Goal: Task Accomplishment & Management: Manage account settings

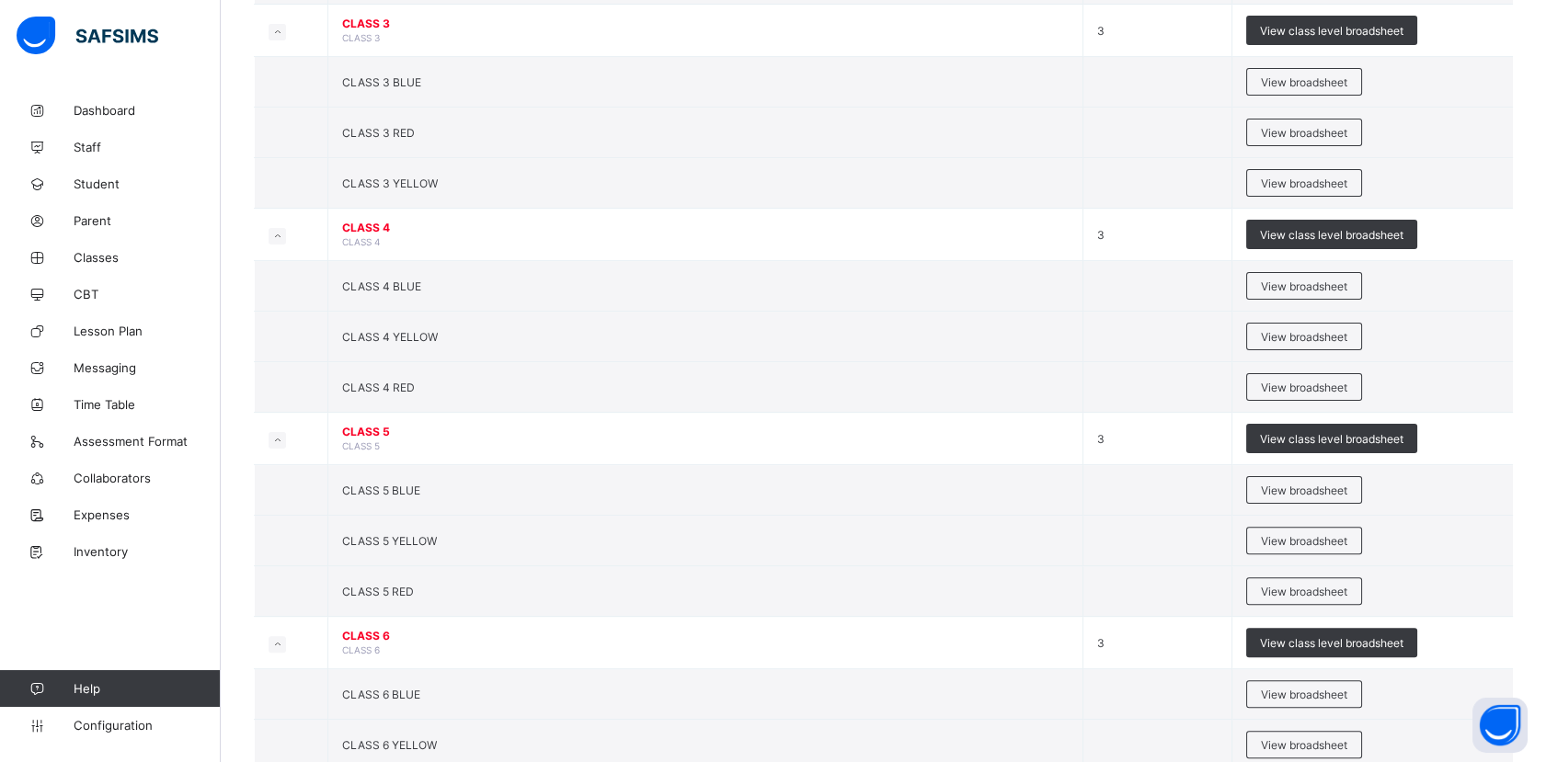
scroll to position [1320, 0]
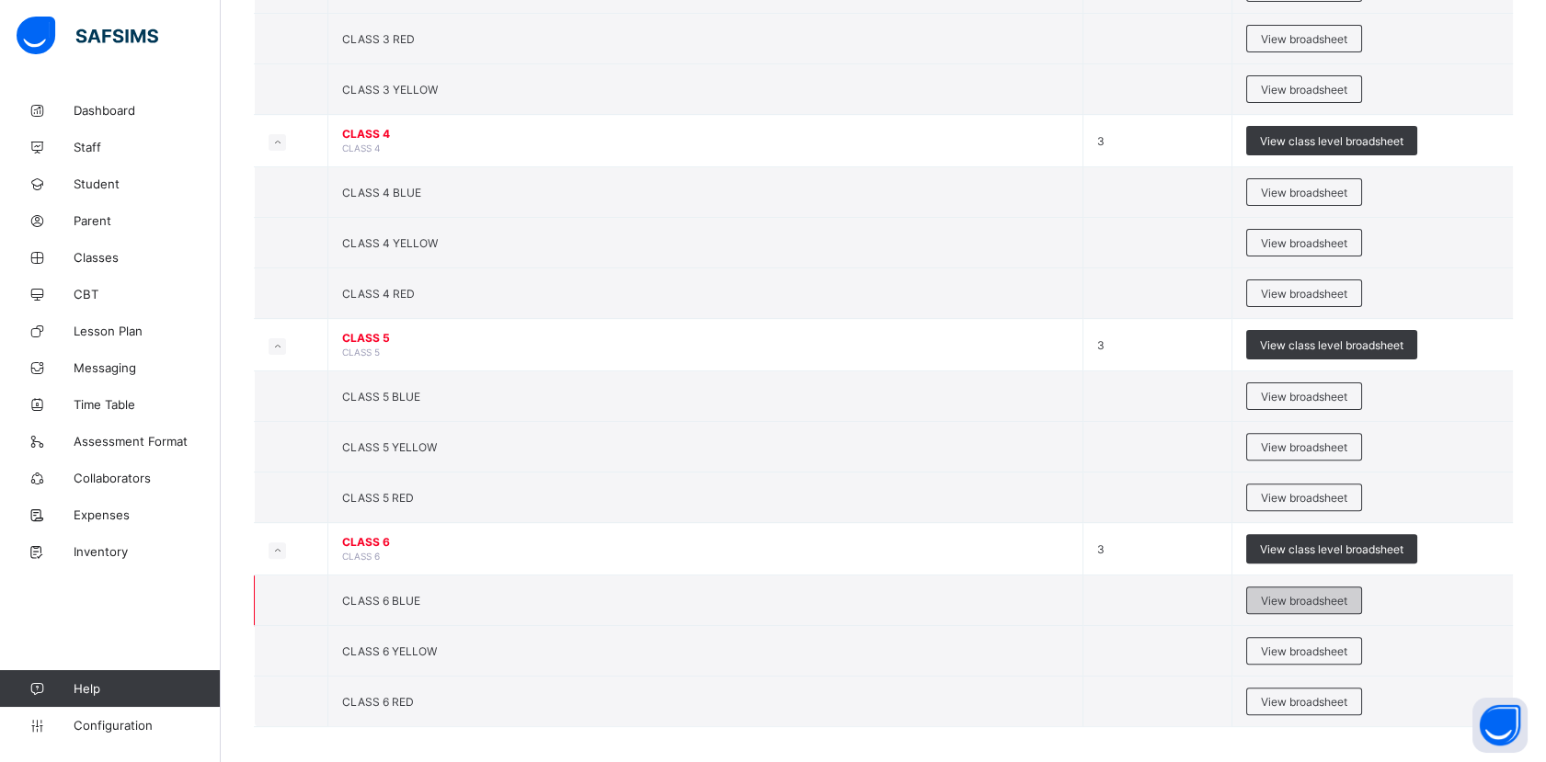
click at [1320, 594] on span "View broadsheet" at bounding box center [1304, 601] width 86 height 14
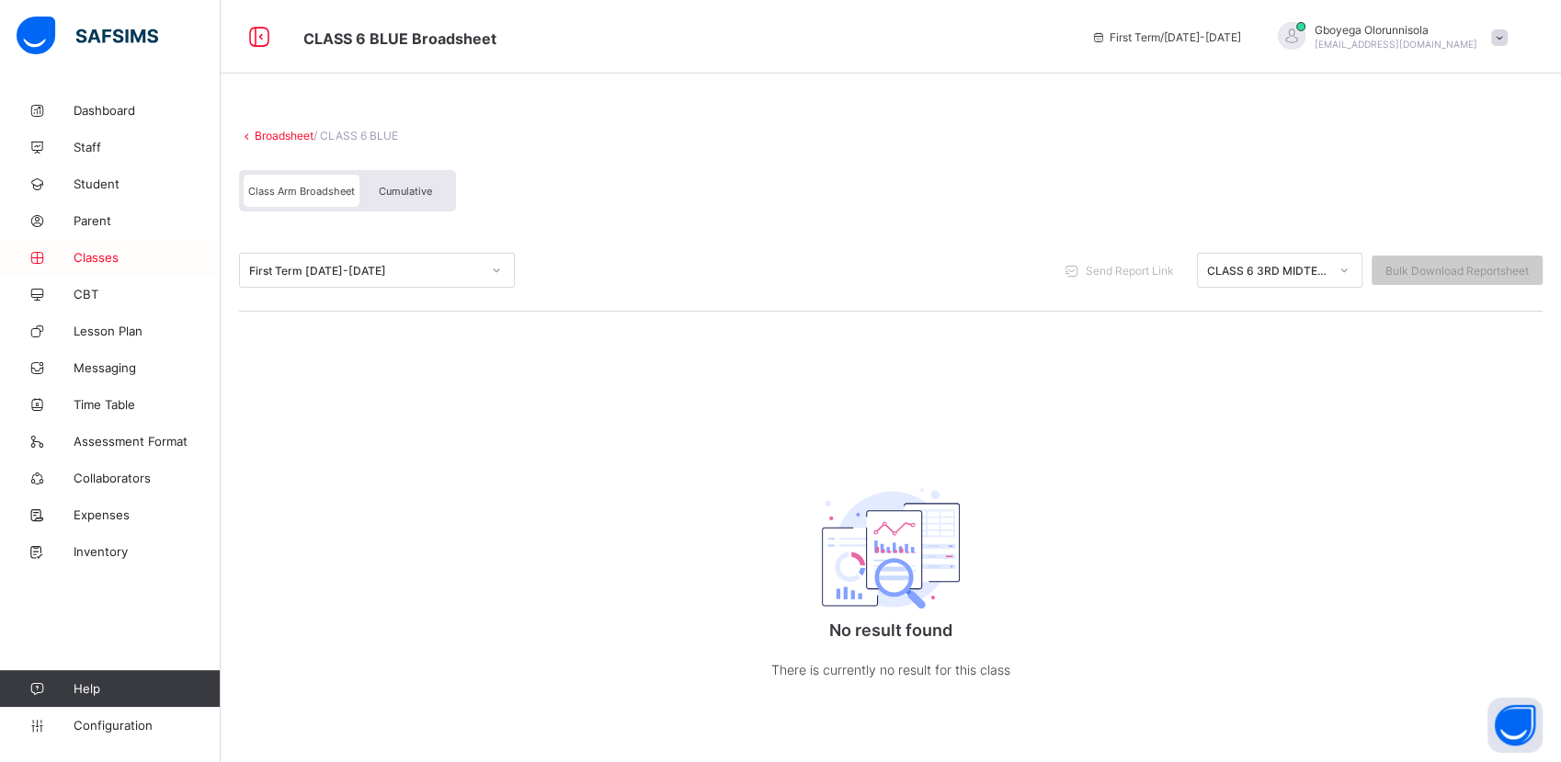
click at [105, 263] on span "Classes" at bounding box center [147, 257] width 147 height 15
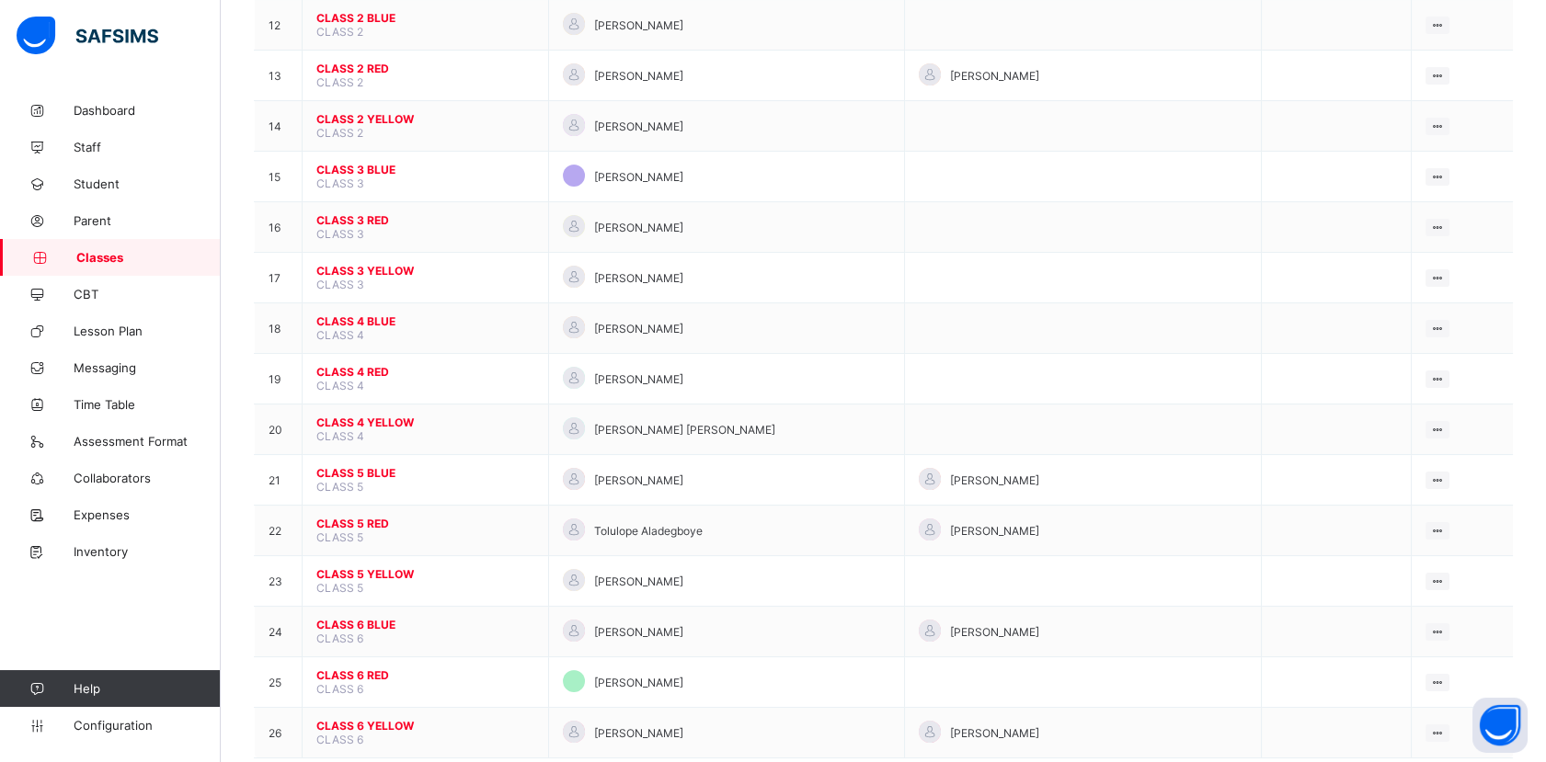
scroll to position [773, 0]
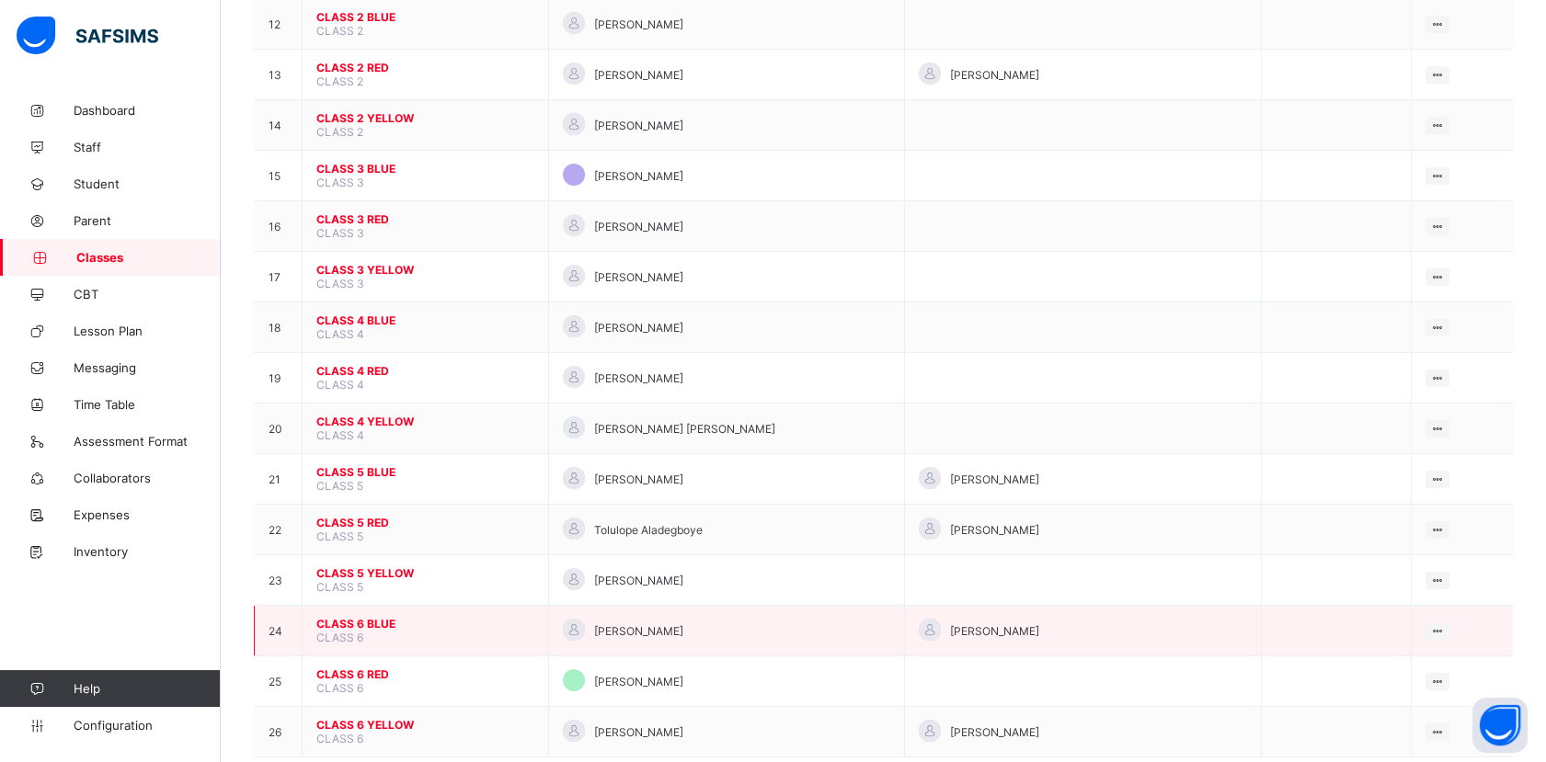
click at [365, 617] on span "CLASS 6 BLUE" at bounding box center [425, 624] width 218 height 14
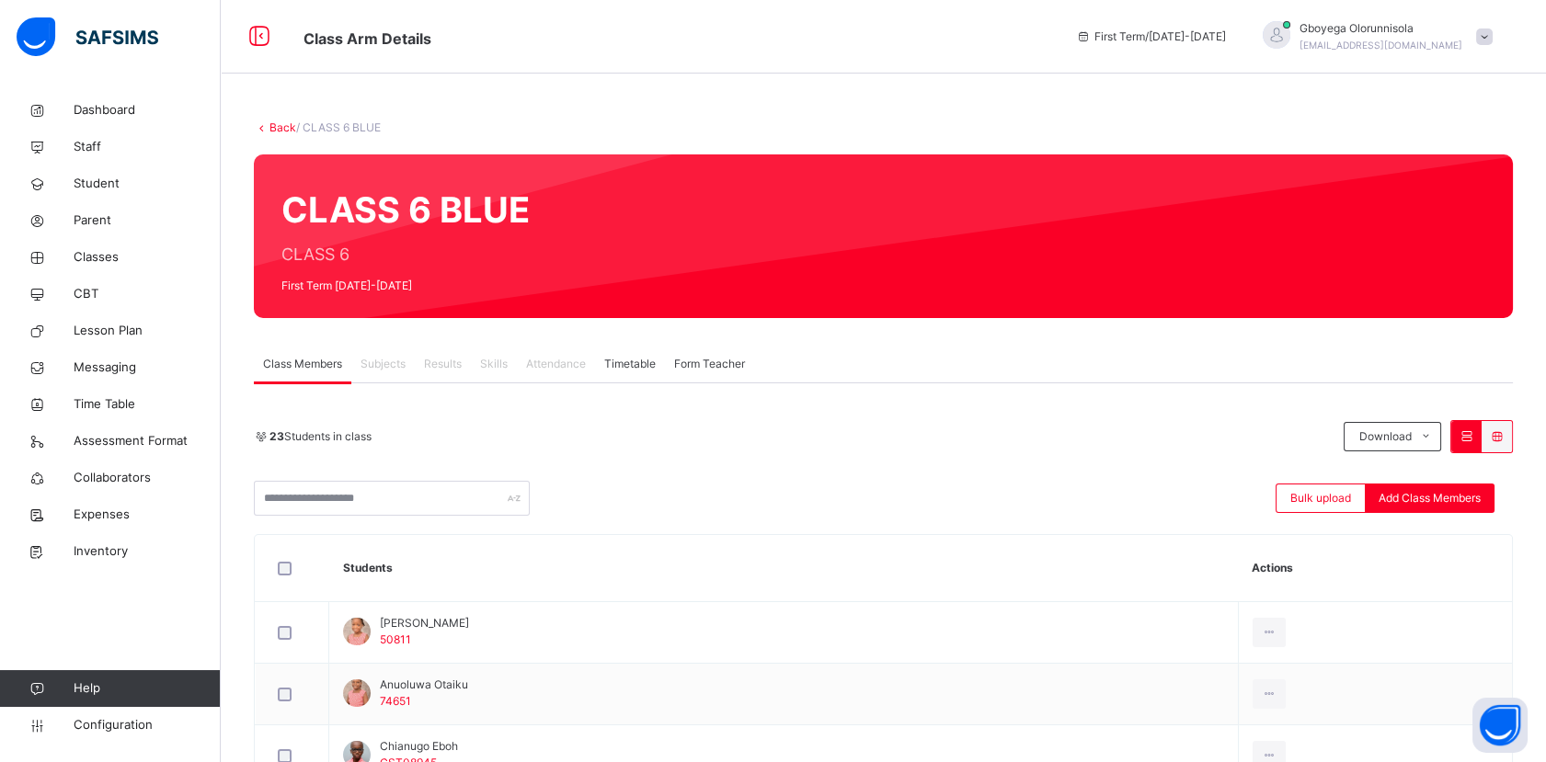
scroll to position [1354, 0]
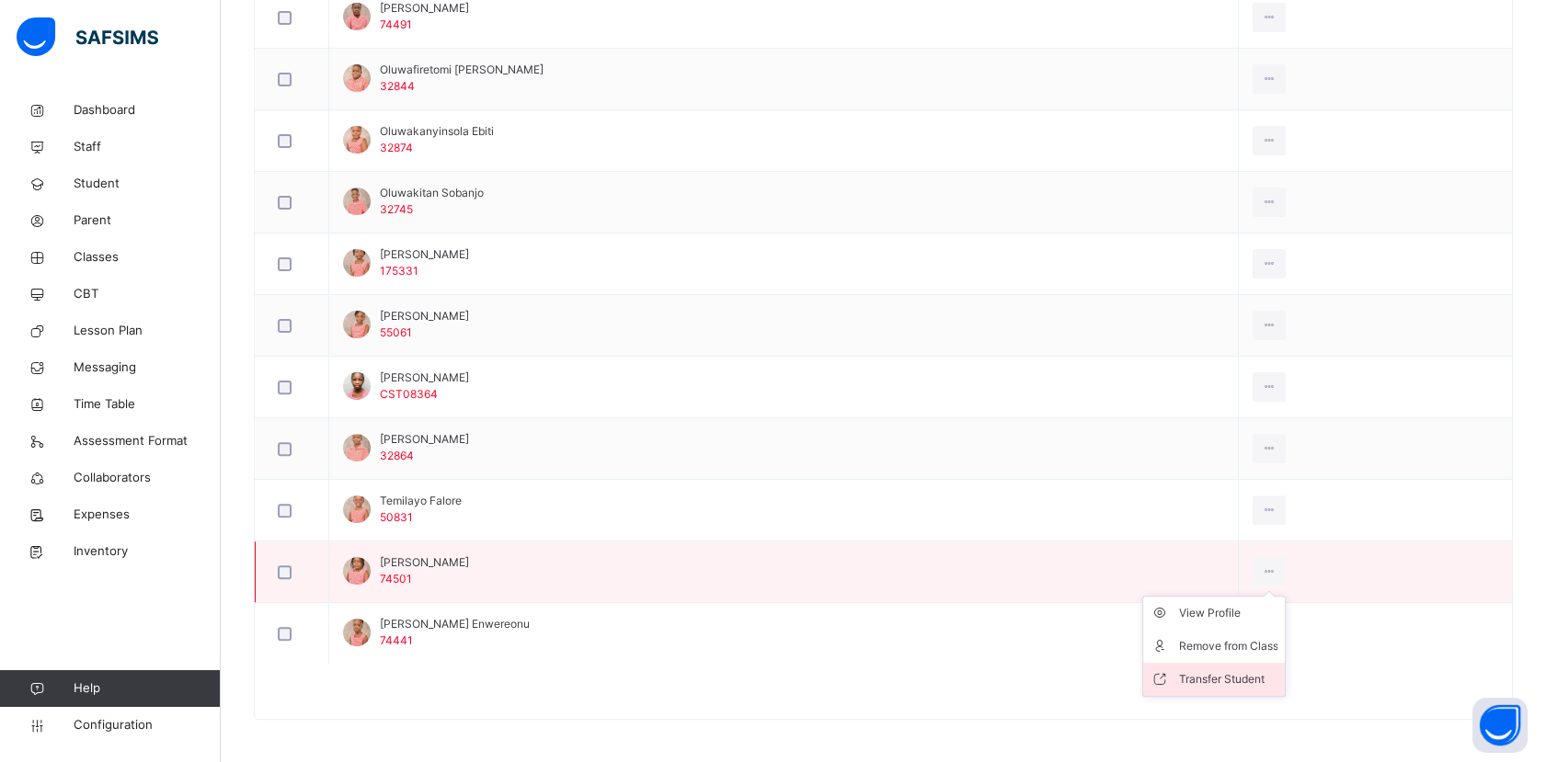
click at [1261, 670] on div "Transfer Student" at bounding box center [1227, 679] width 99 height 18
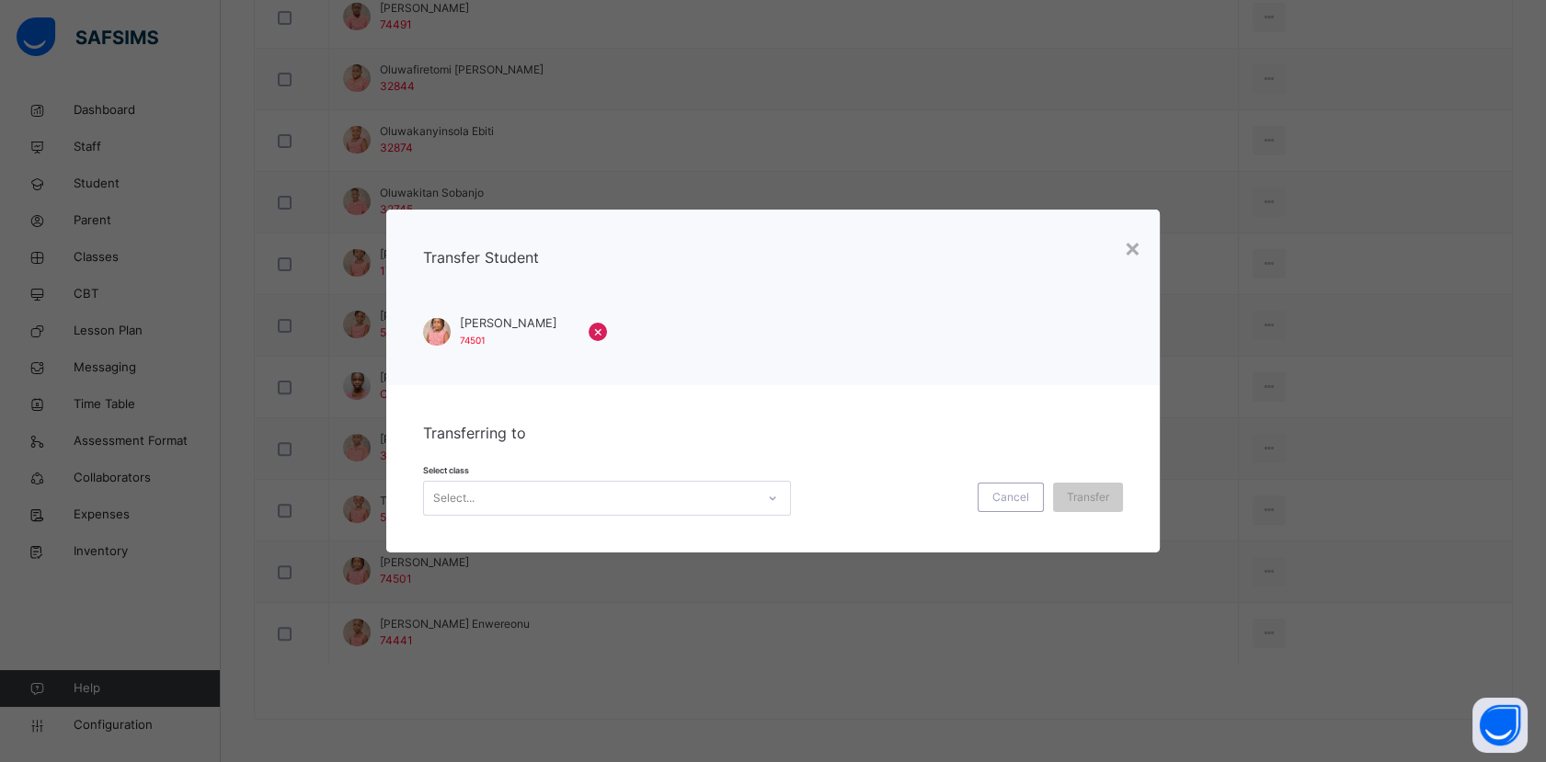
click at [759, 478] on div "Select class Select... Cancel Transfer" at bounding box center [773, 488] width 700 height 53
click at [736, 488] on div "Select..." at bounding box center [589, 499] width 331 height 29
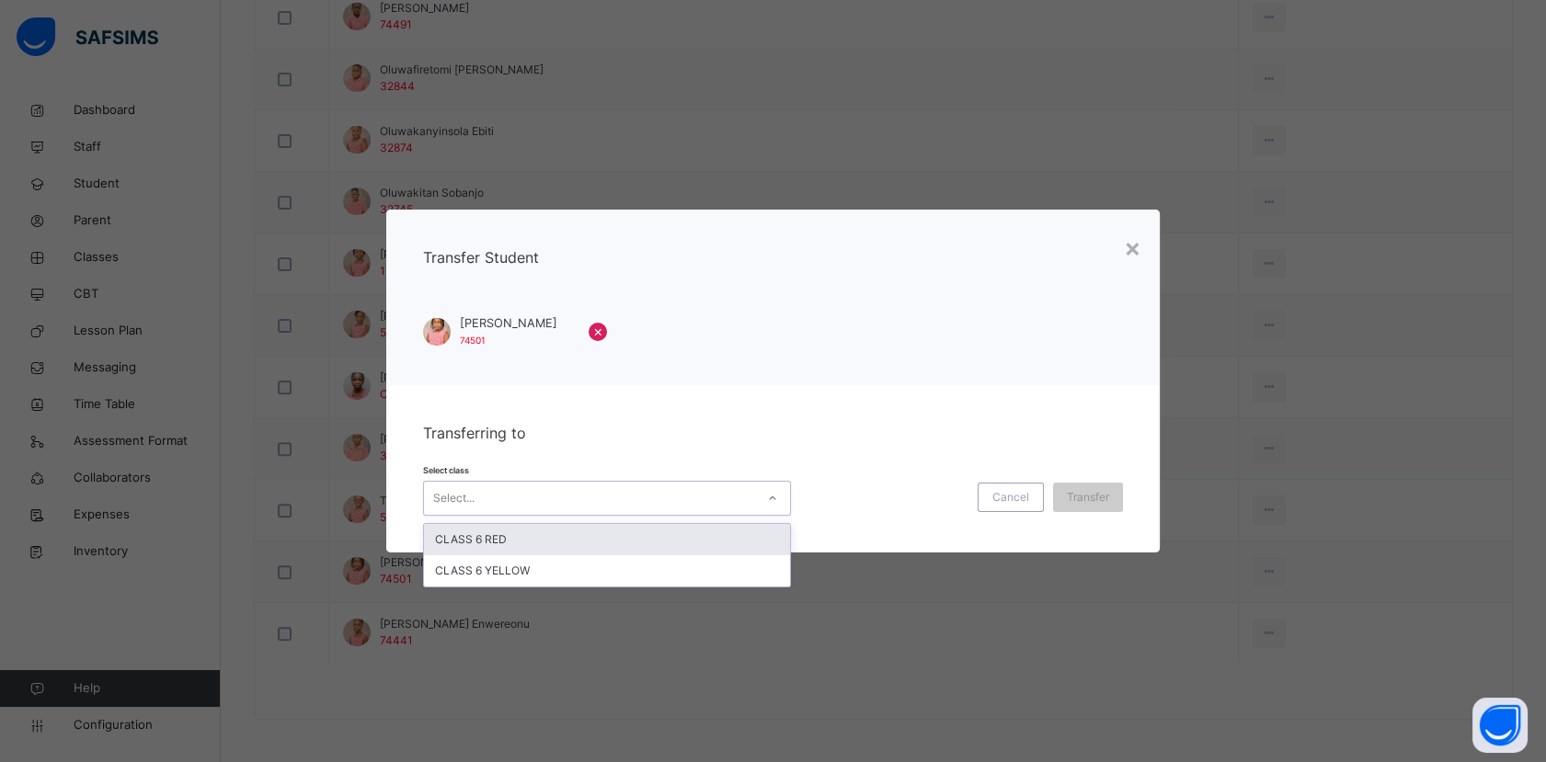
click at [613, 539] on div "CLASS 6 RED" at bounding box center [607, 539] width 366 height 31
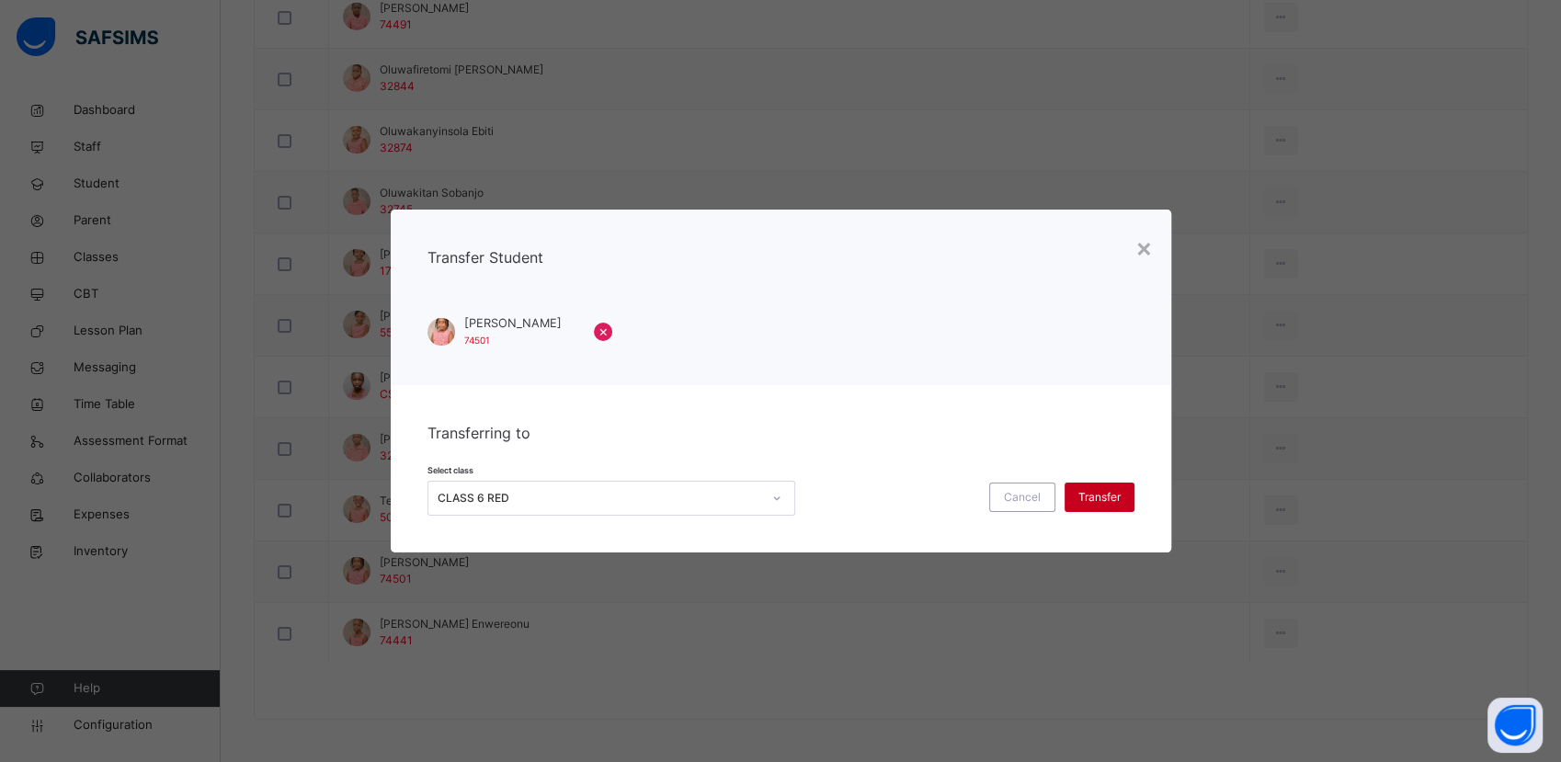
click at [1114, 499] on span "Transfer" at bounding box center [1100, 497] width 42 height 17
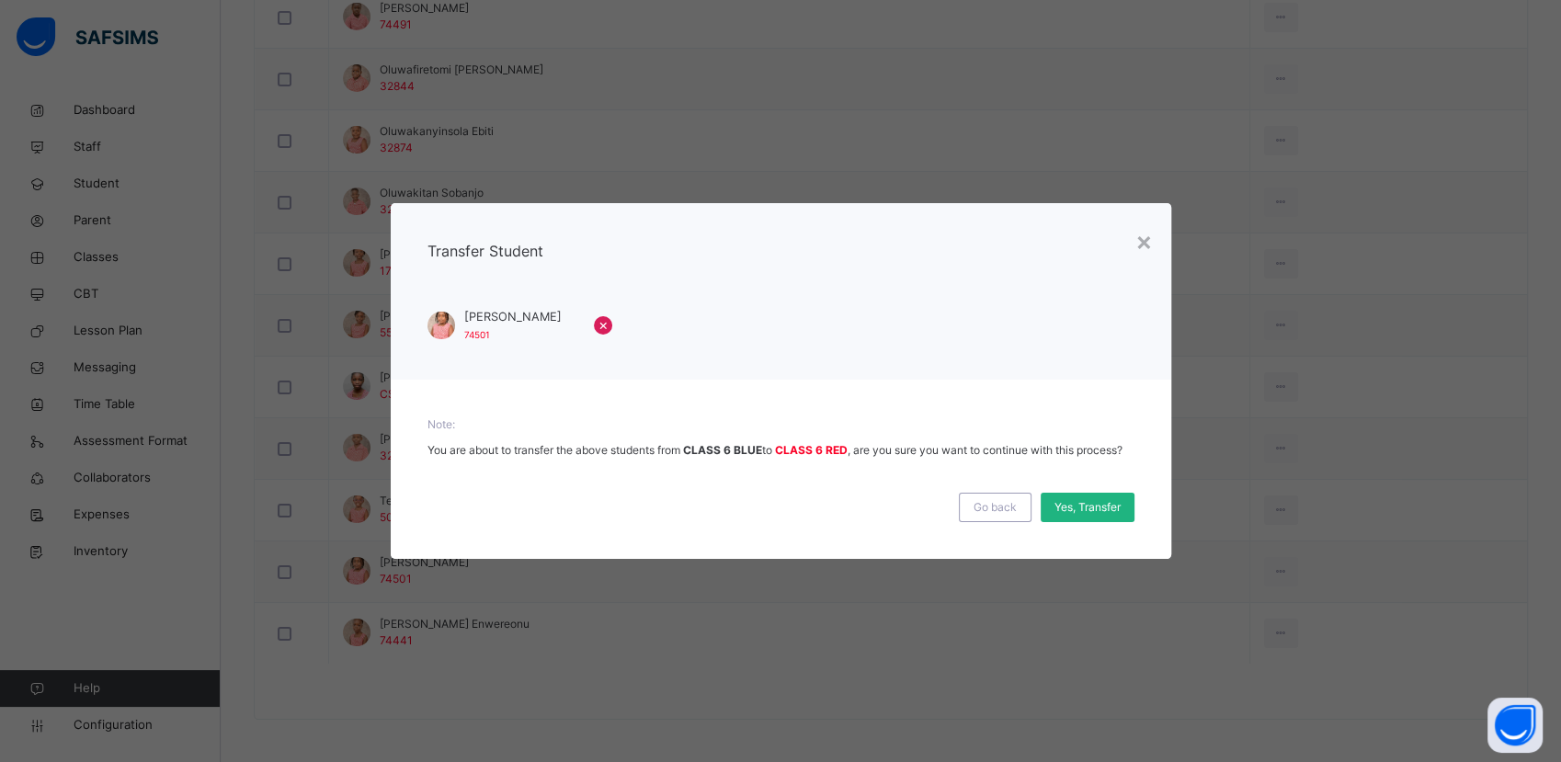
click at [1096, 513] on span "Yes, Transfer" at bounding box center [1088, 507] width 66 height 17
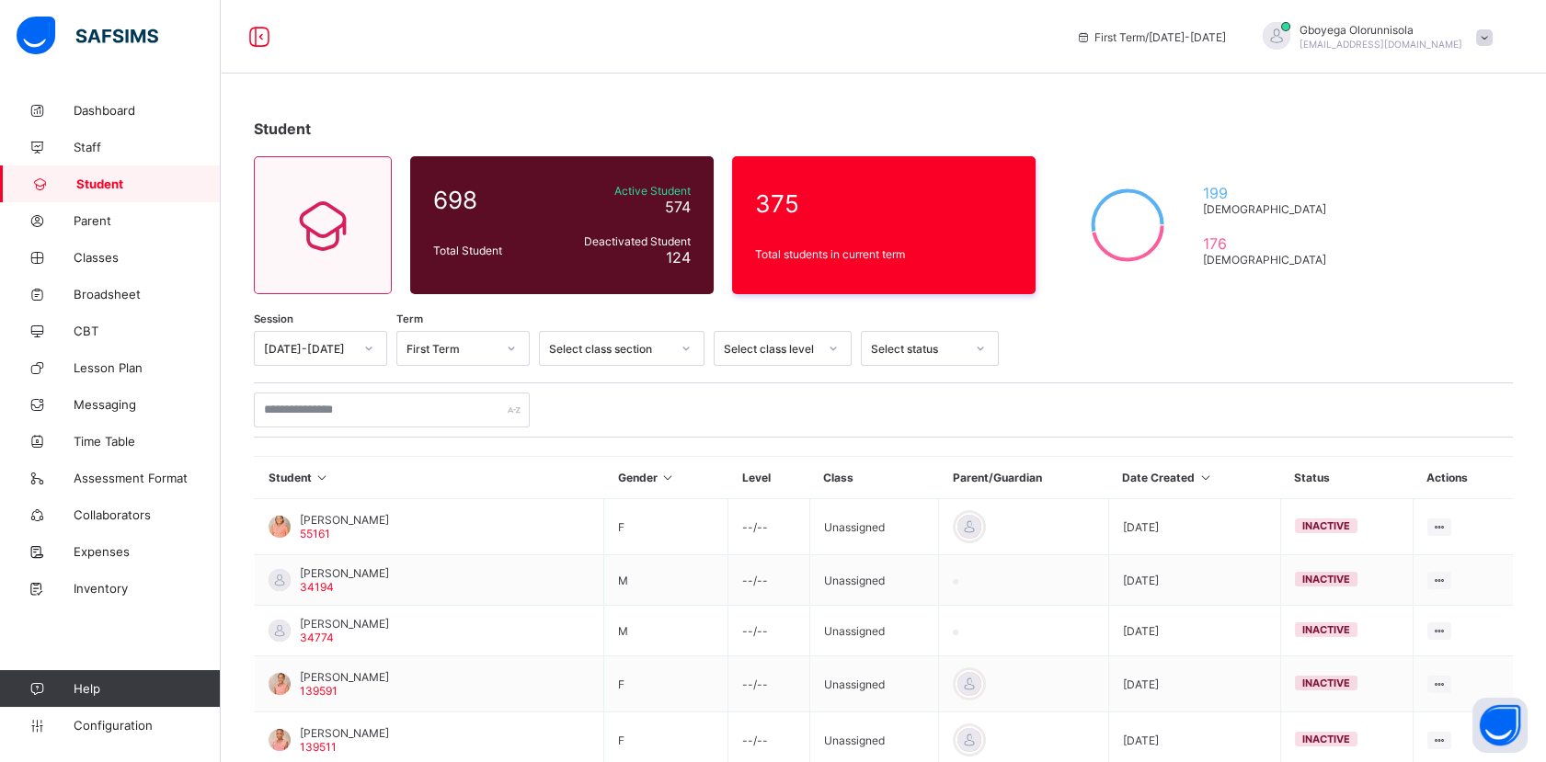
click at [1383, 276] on div "Student 698 Total Student Active Student 574 Deactivated Student 124 375 Total …" at bounding box center [883, 614] width 1325 height 1045
click at [403, 415] on input "text" at bounding box center [392, 410] width 276 height 35
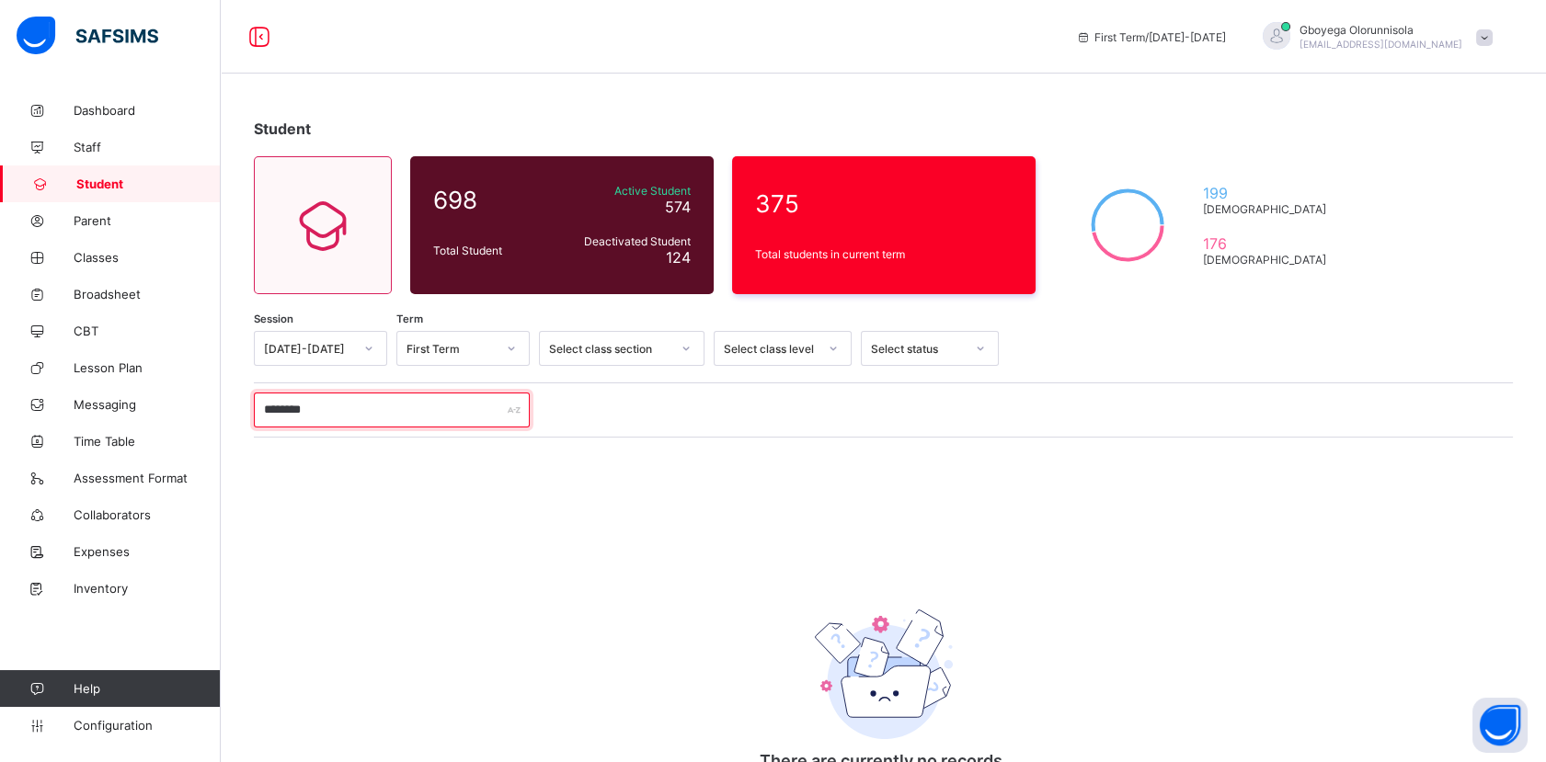
type input "*******"
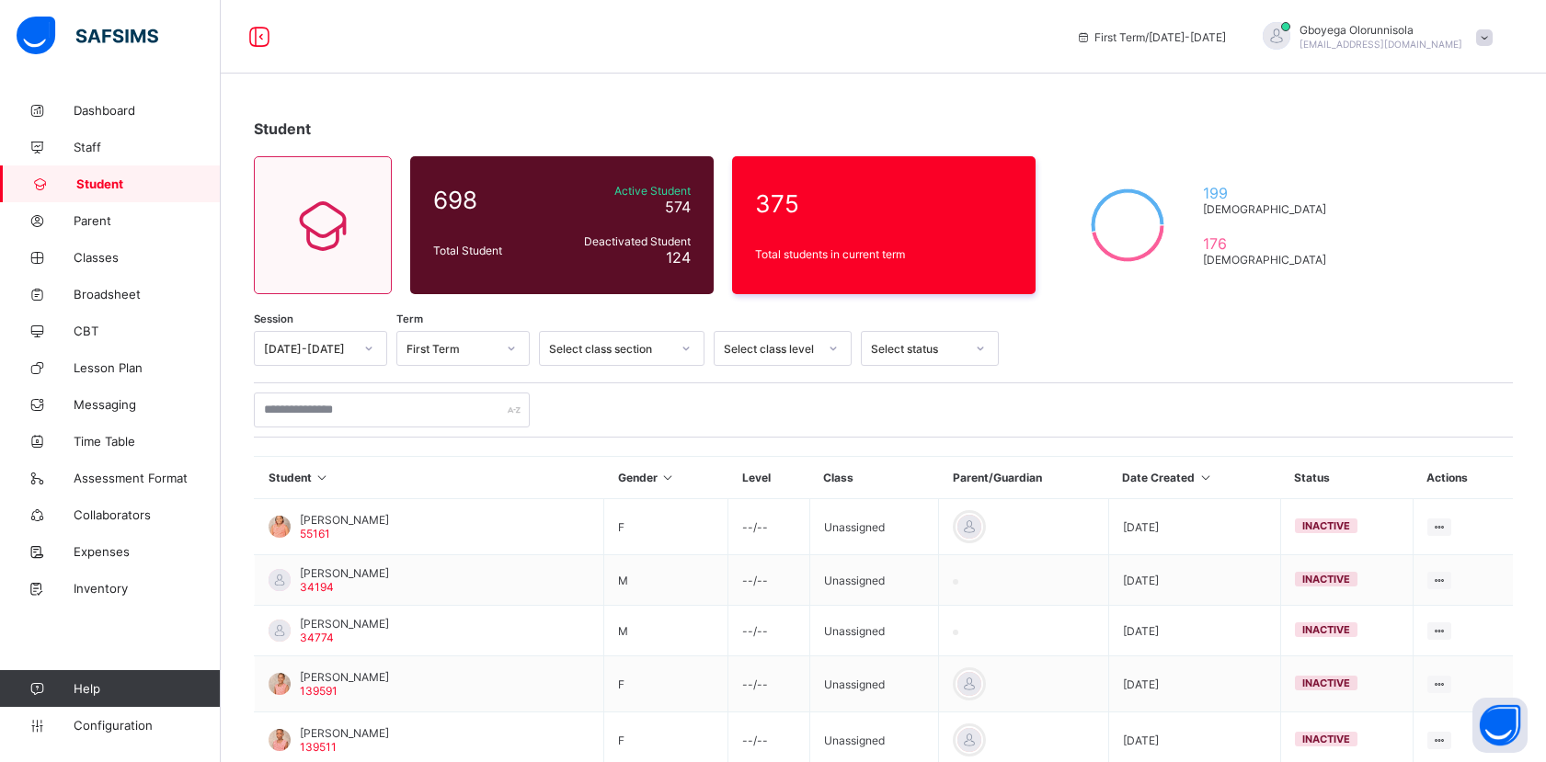
scroll to position [51, 0]
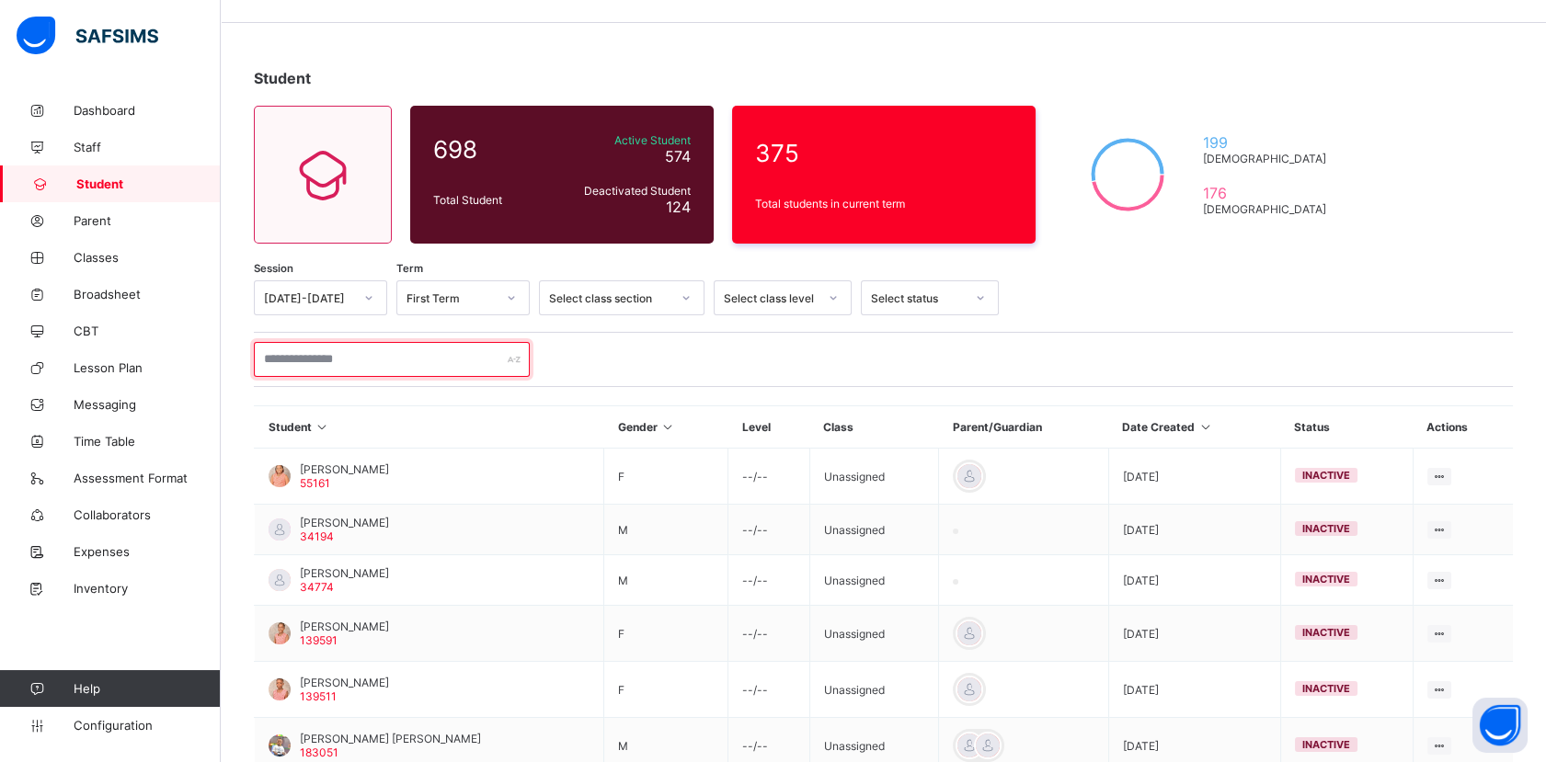
click at [289, 347] on input "text" at bounding box center [392, 359] width 276 height 35
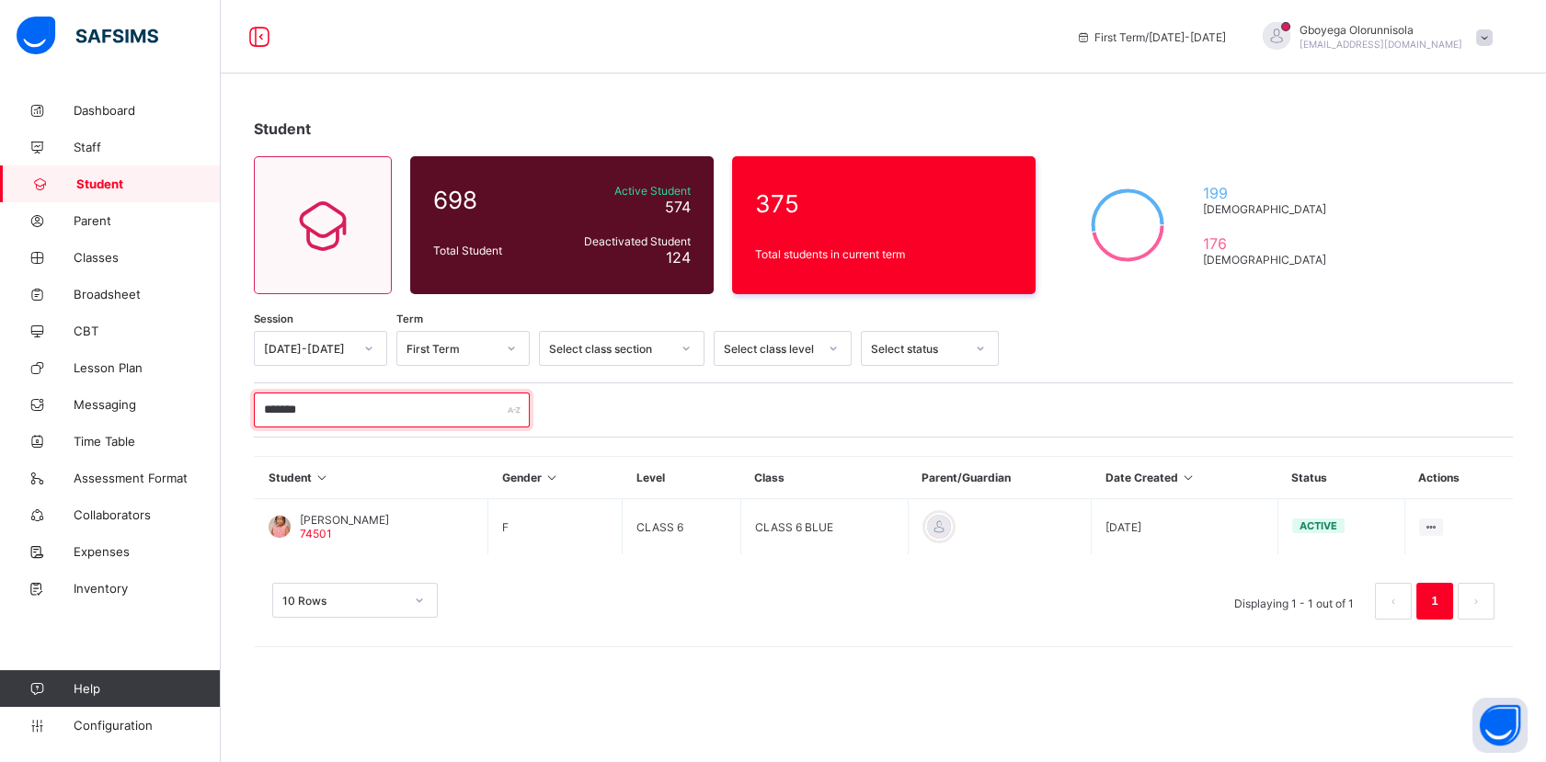
scroll to position [0, 0]
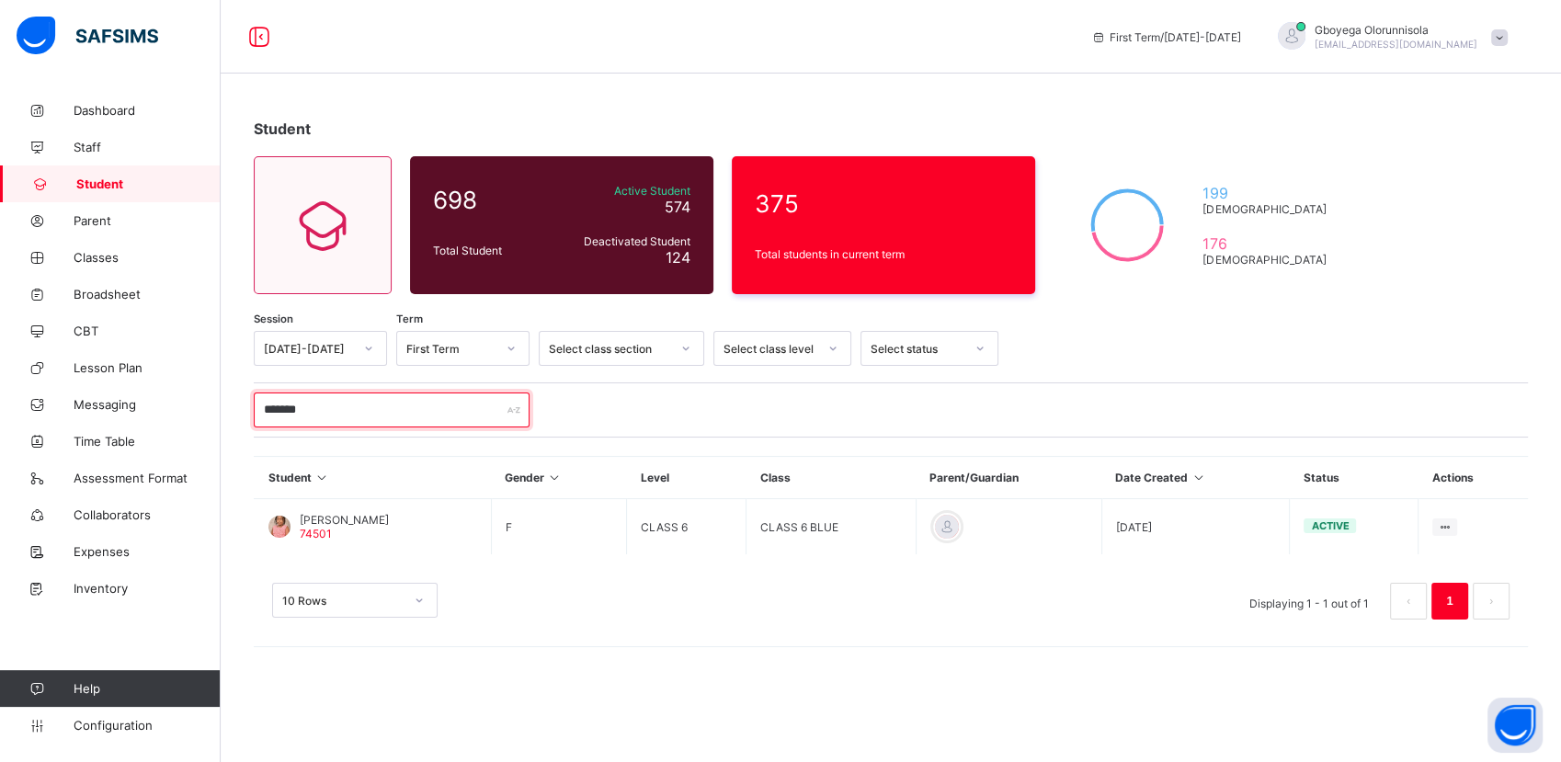
click at [405, 414] on input "*******" at bounding box center [392, 410] width 276 height 35
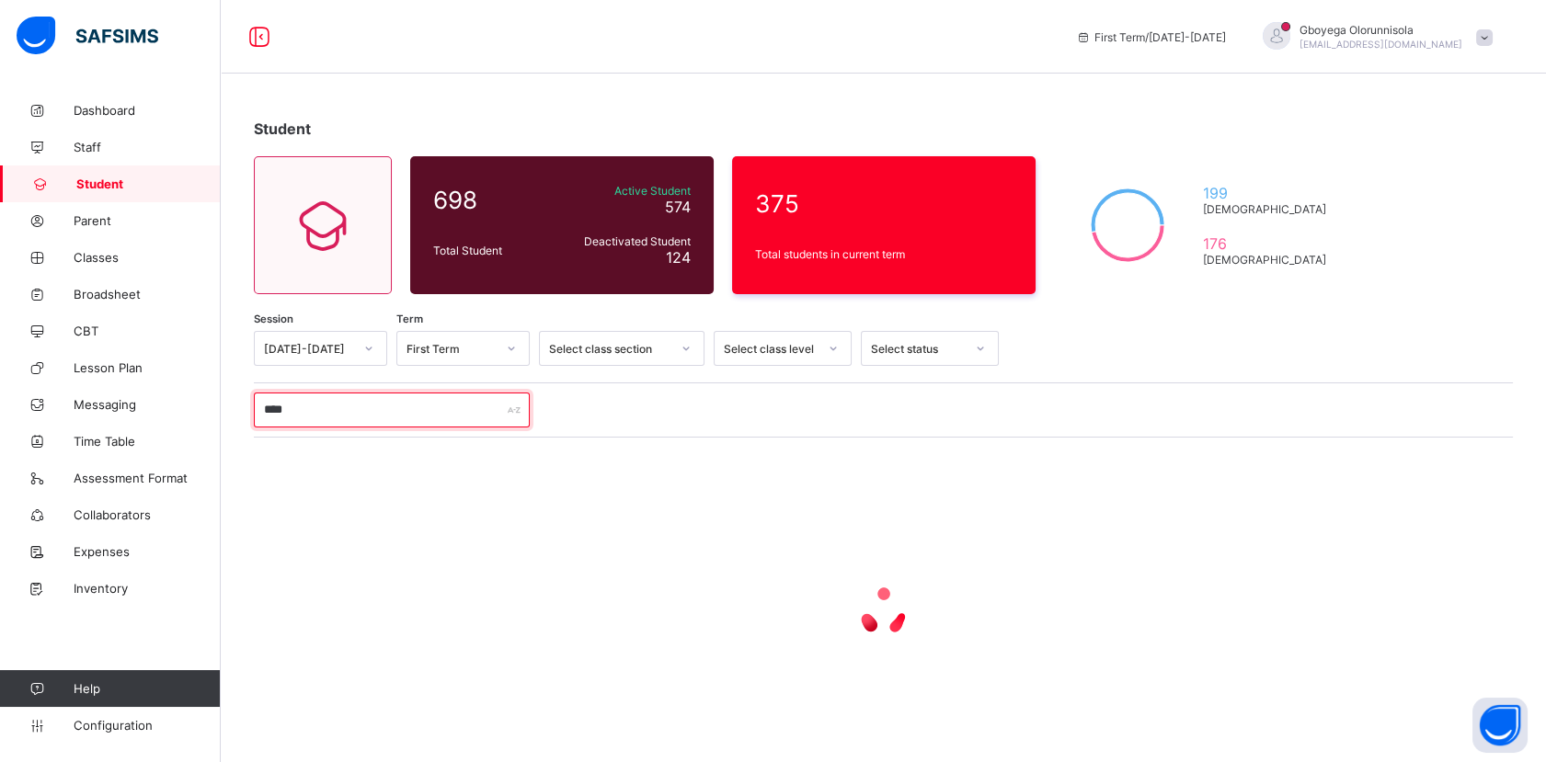
type input "****"
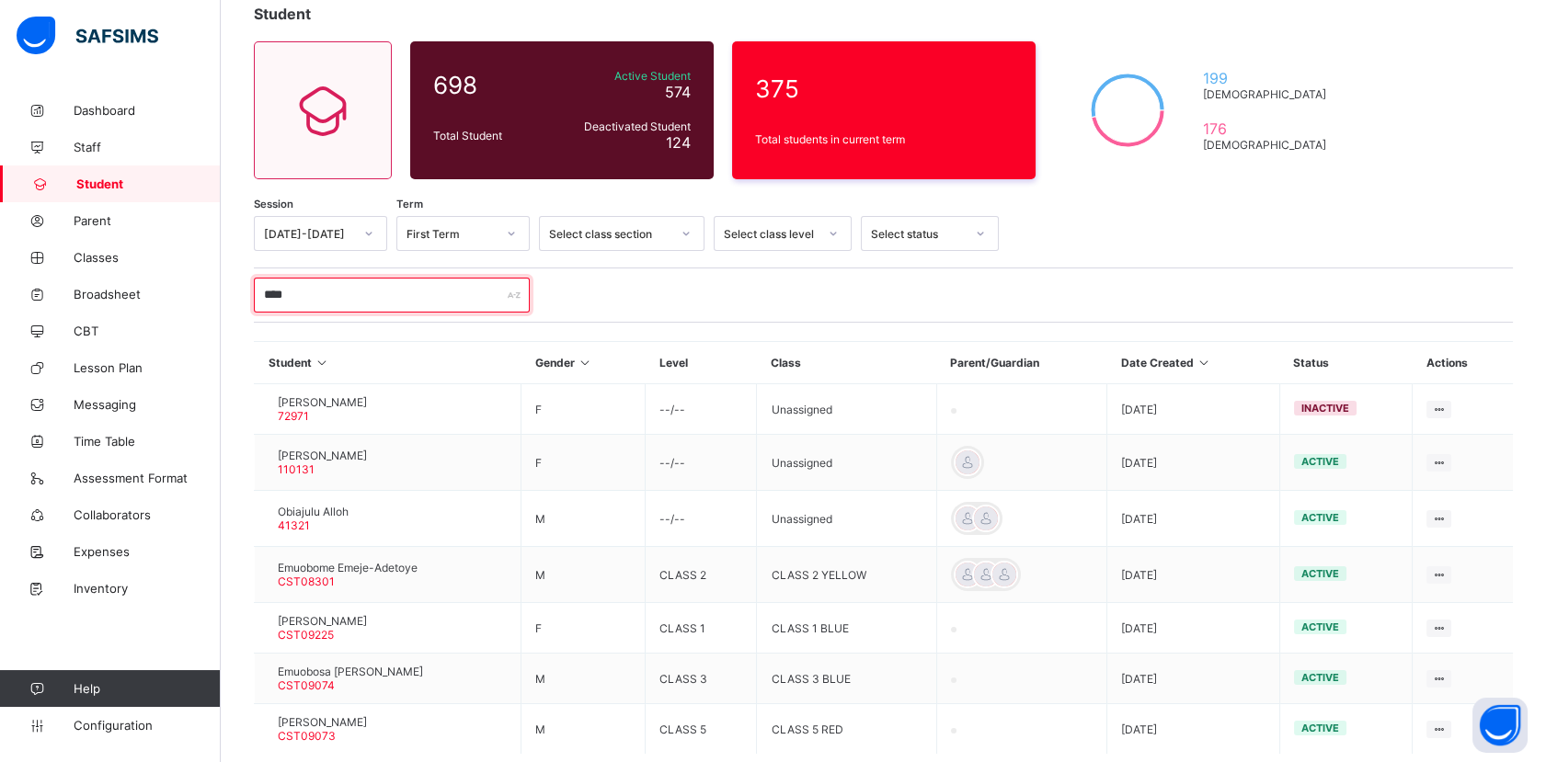
scroll to position [211, 0]
